Goal: Task Accomplishment & Management: Use online tool/utility

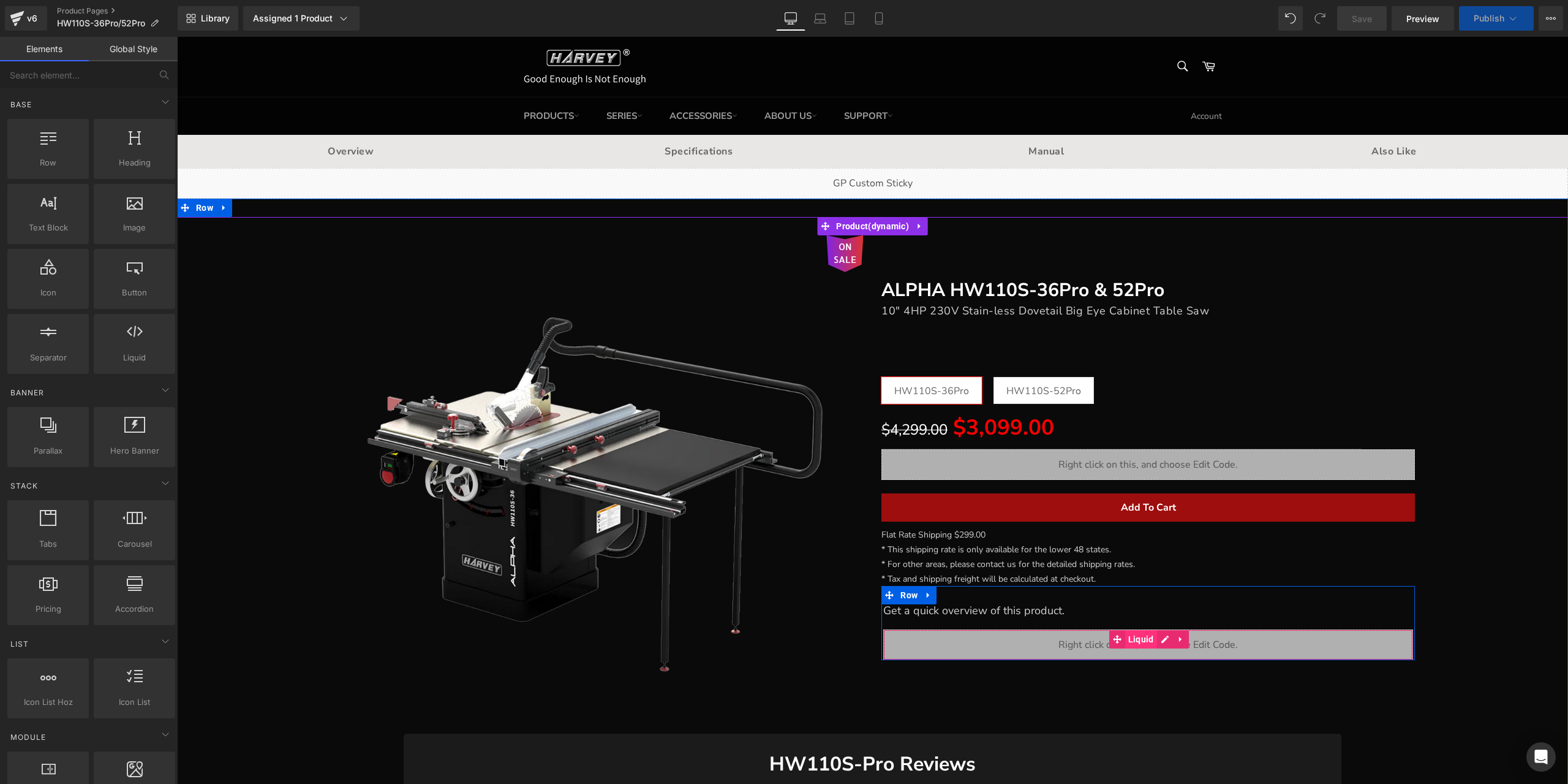
click at [1140, 642] on span "Liquid" at bounding box center [1141, 639] width 32 height 19
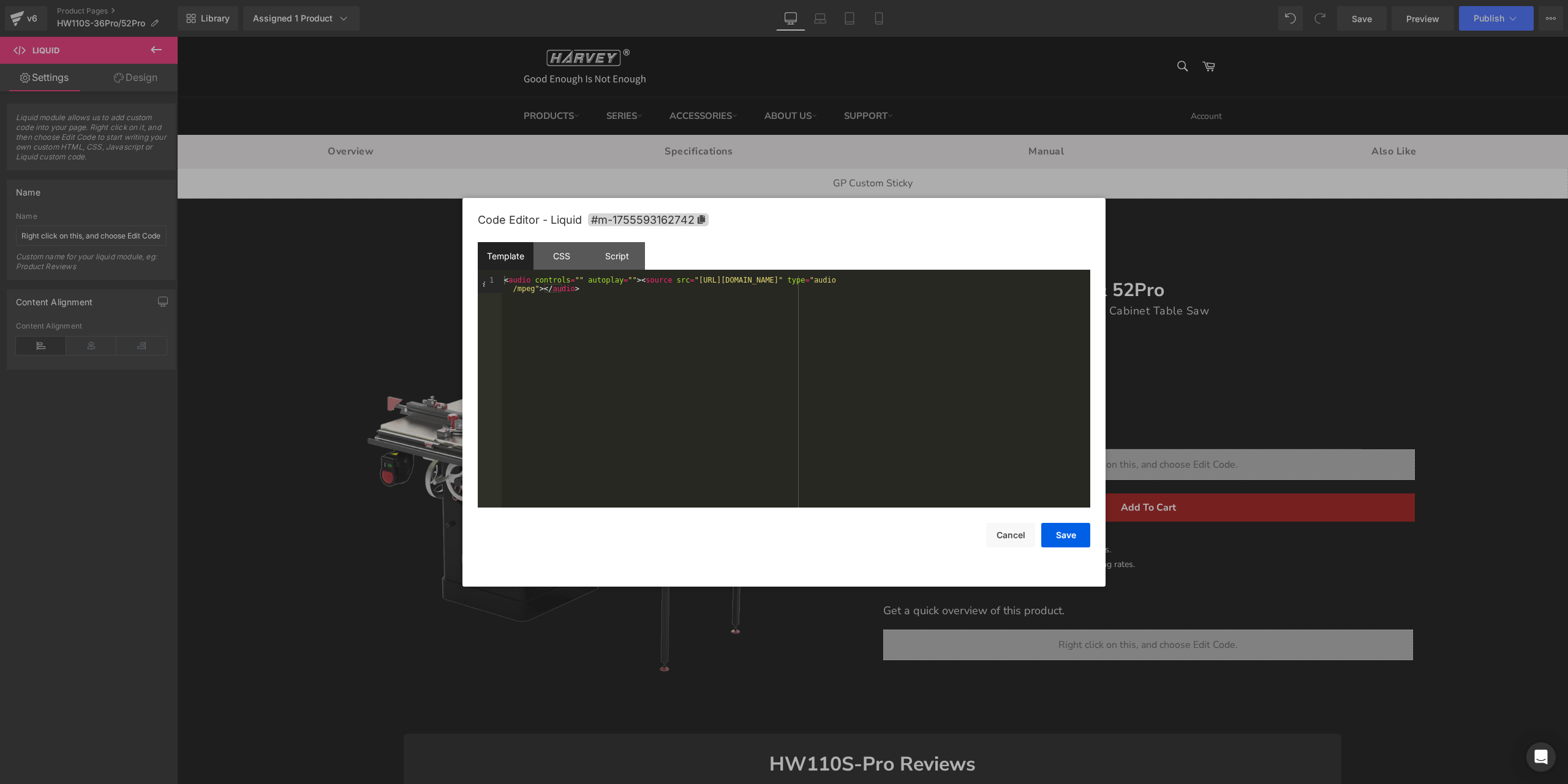
click at [778, 282] on div "< audio controls = "" autoplay = "" > < source src = "[URL][DOMAIN_NAME]" type …" at bounding box center [795, 408] width 588 height 266
click at [1425, 372] on div at bounding box center [784, 392] width 1568 height 784
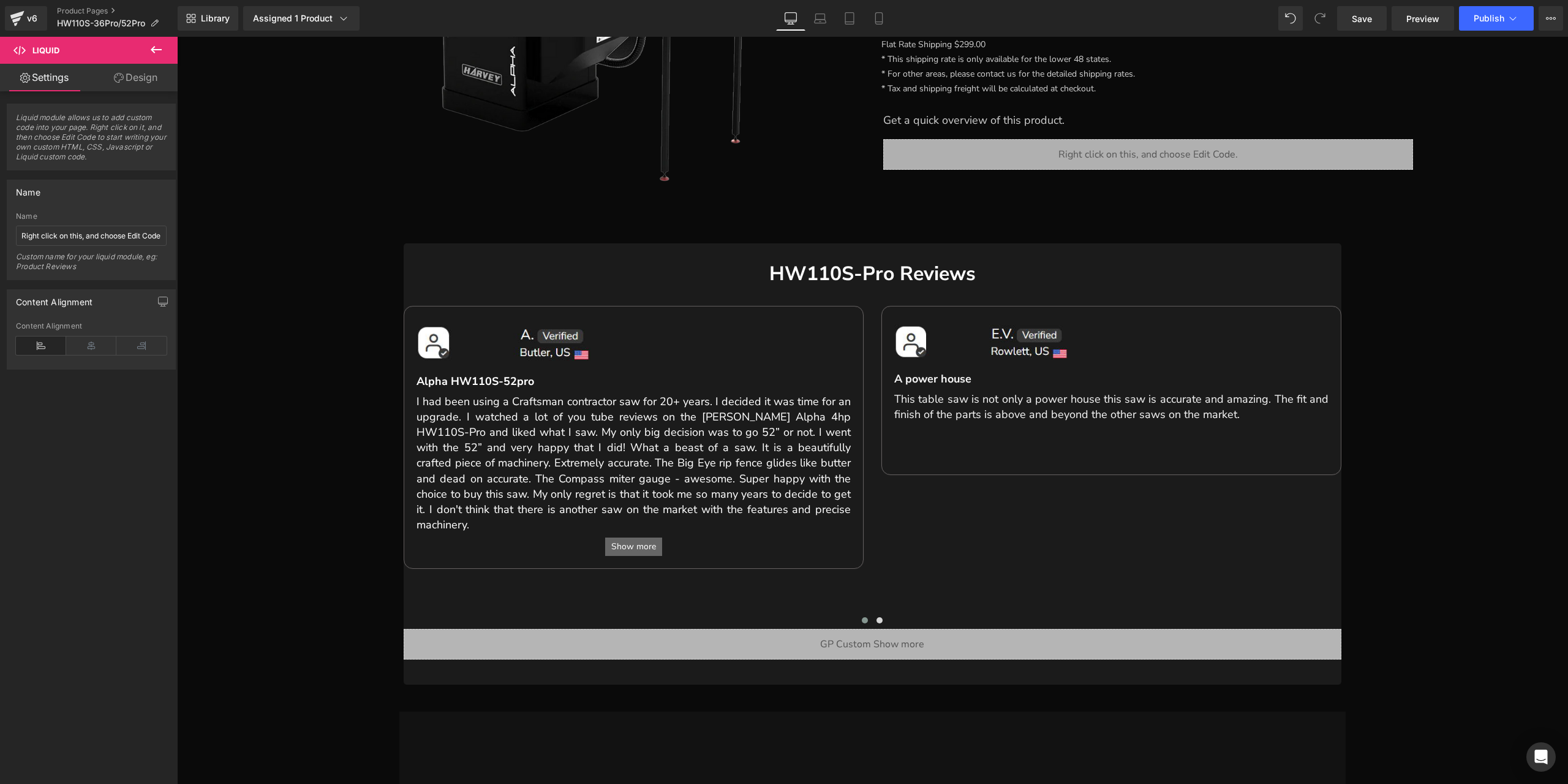
scroll to position [184, 0]
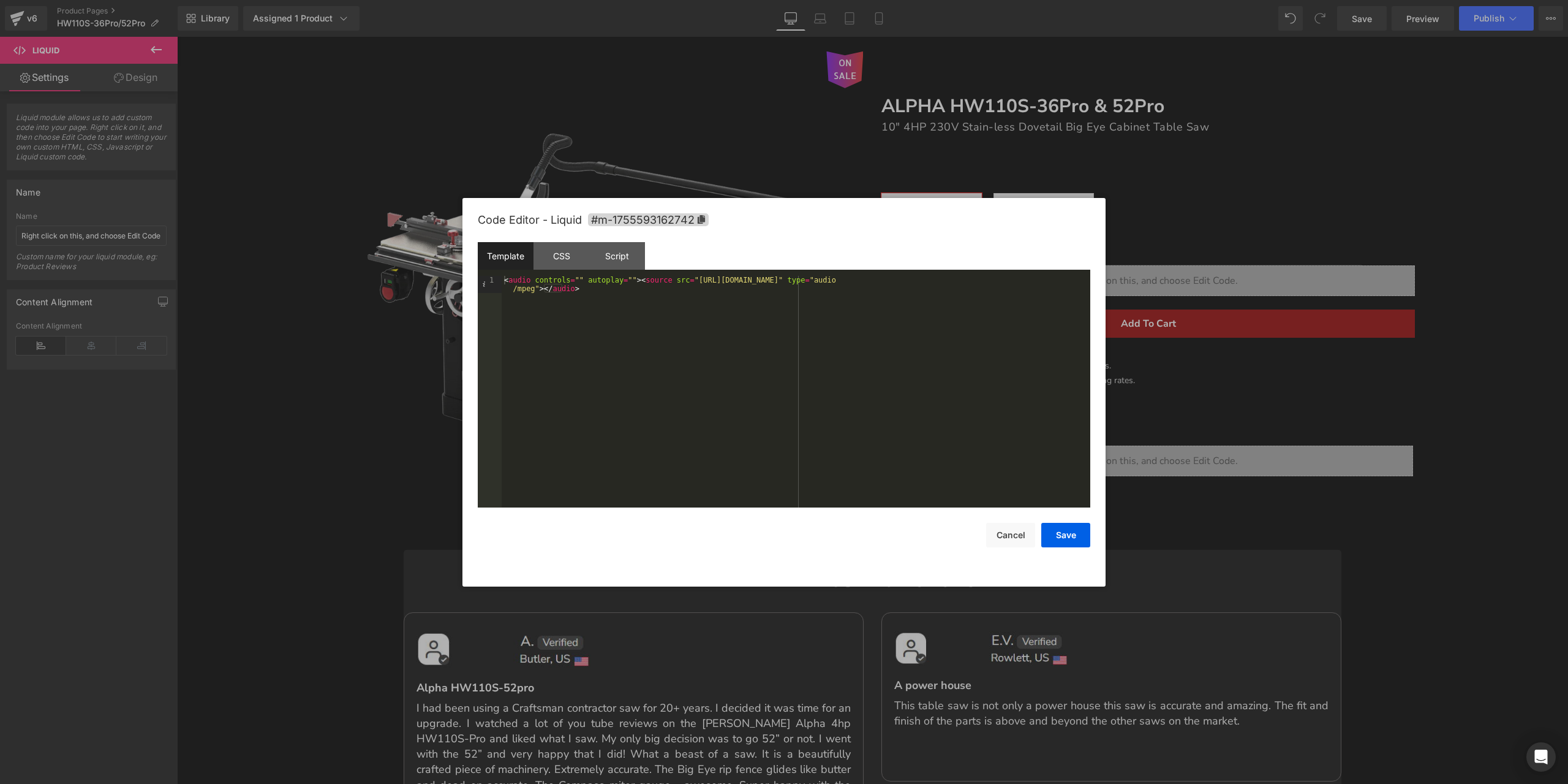
click at [1410, 412] on div at bounding box center [784, 392] width 1568 height 784
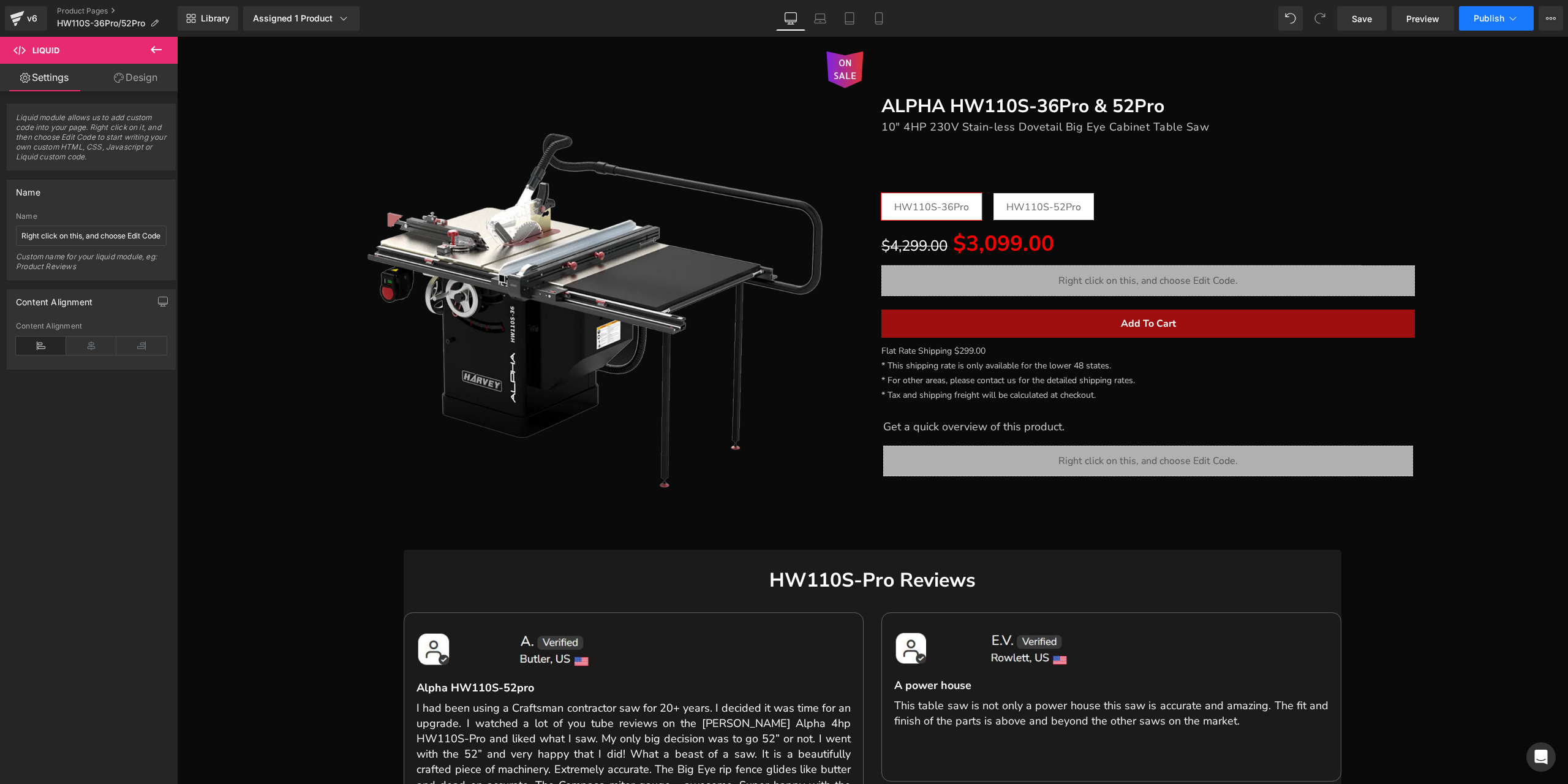
click at [1493, 17] on span "Publish" at bounding box center [1489, 19] width 30 height 10
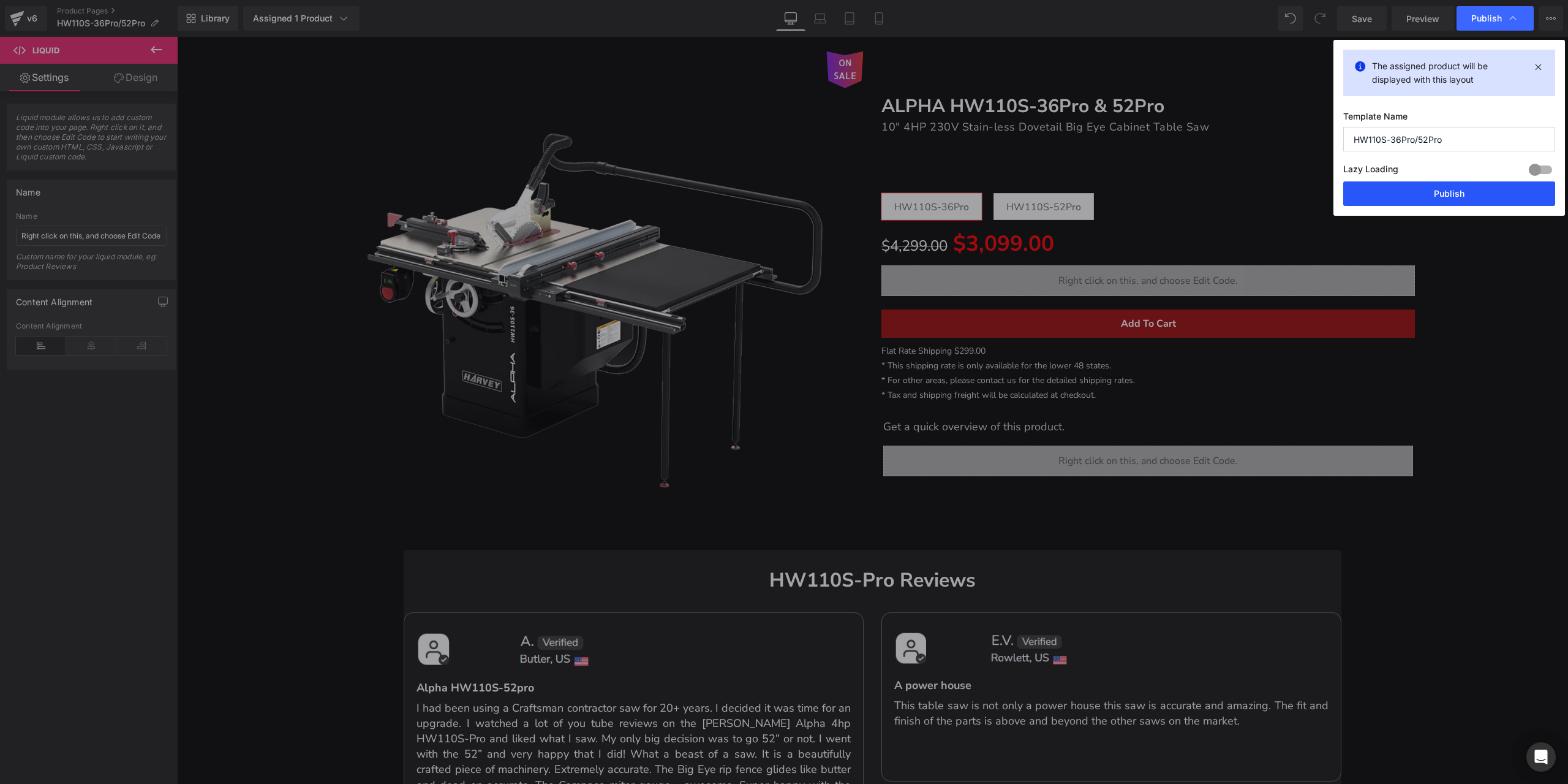
click at [1458, 197] on button "Publish" at bounding box center [1449, 193] width 212 height 25
